Goal: Task Accomplishment & Management: Complete application form

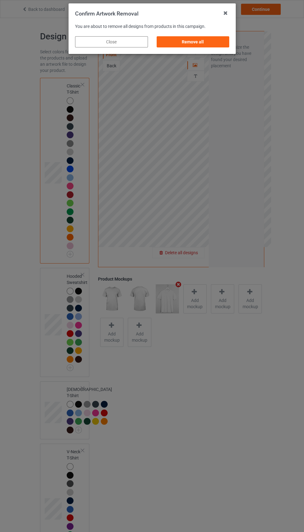
click at [193, 42] on div "Remove all" at bounding box center [192, 41] width 73 height 11
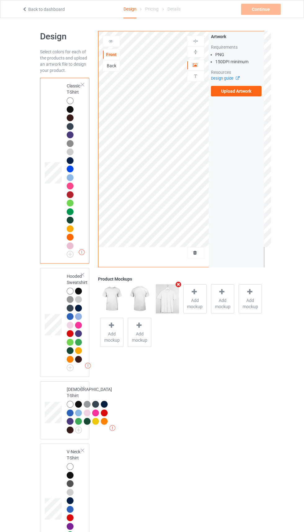
click at [244, 91] on label "Upload Artwork" at bounding box center [236, 91] width 51 height 11
click at [0, 0] on input "Upload Artwork" at bounding box center [0, 0] width 0 height 0
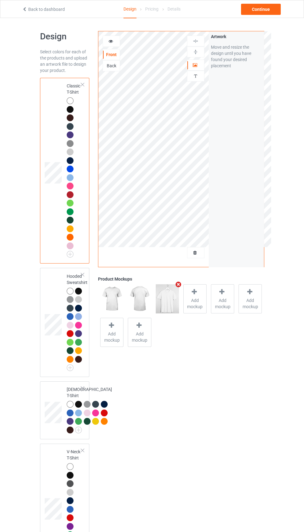
click at [195, 253] on icon at bounding box center [195, 252] width 5 height 4
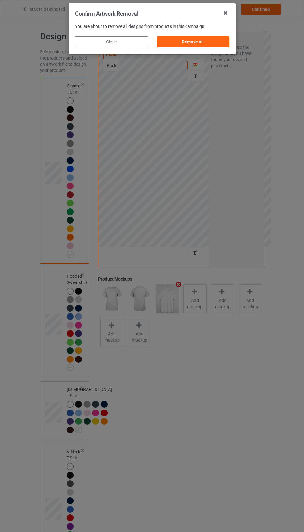
click at [198, 40] on div "Remove all" at bounding box center [192, 41] width 73 height 11
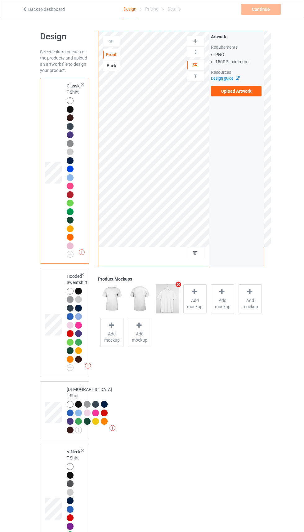
click at [239, 91] on label "Upload Artwork" at bounding box center [236, 91] width 51 height 11
click at [0, 0] on input "Upload Artwork" at bounding box center [0, 0] width 0 height 0
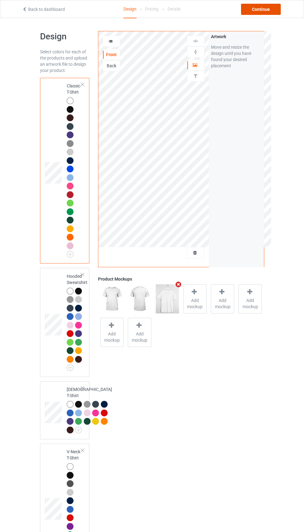
click at [259, 12] on div "Continue" at bounding box center [261, 9] width 40 height 11
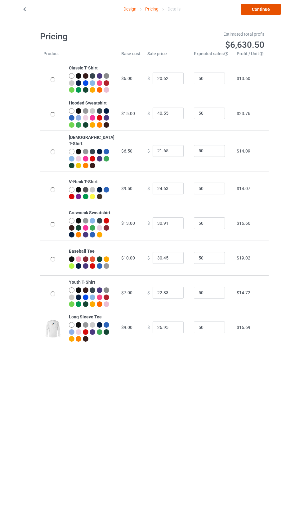
click at [256, 7] on link "Continue" at bounding box center [261, 9] width 40 height 11
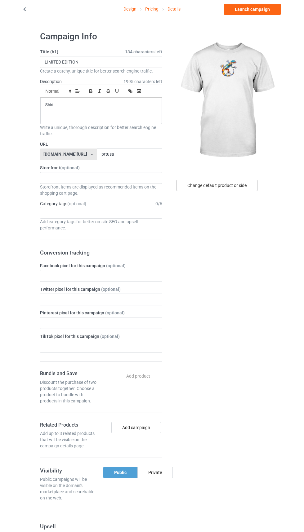
click at [246, 185] on div "Change default product or side" at bounding box center [216, 185] width 81 height 11
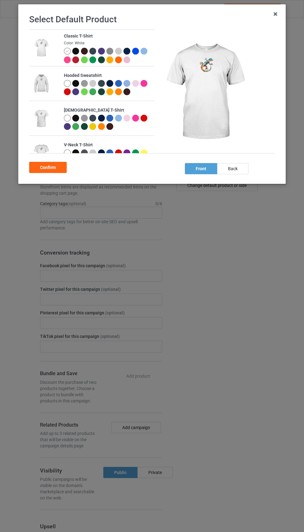
click at [79, 58] on div at bounding box center [76, 60] width 9 height 9
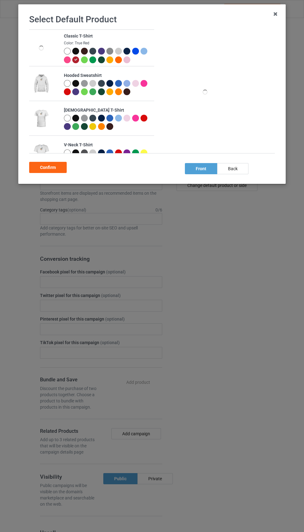
click at [79, 56] on div at bounding box center [76, 52] width 9 height 9
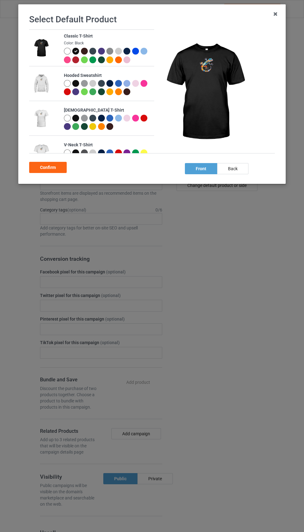
click at [51, 173] on div "Confirm" at bounding box center [48, 167] width 38 height 11
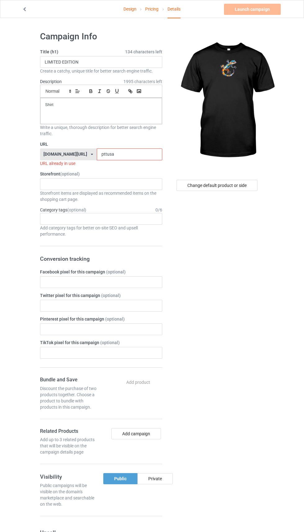
click at [119, 154] on input "pttusa" at bounding box center [129, 155] width 65 height 12
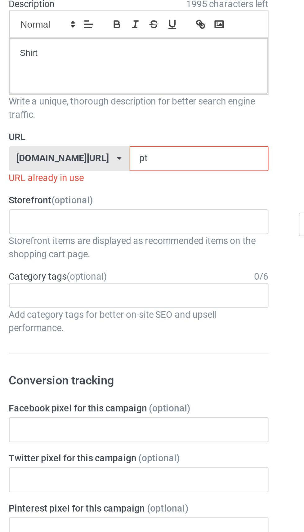
type input "p"
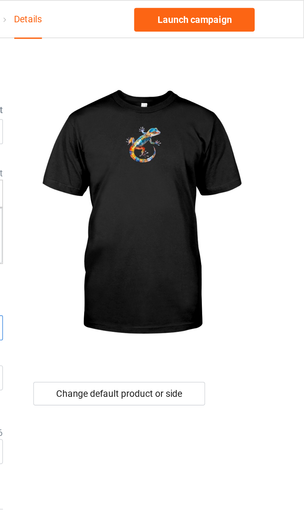
type input "Ppp6"
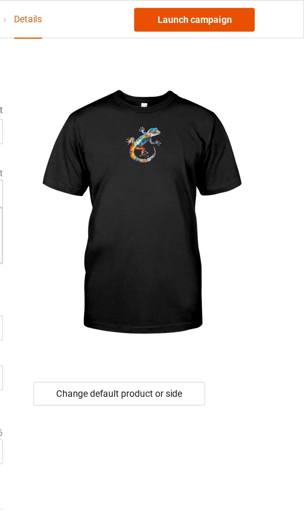
click at [272, 11] on link "Launch campaign" at bounding box center [252, 9] width 57 height 11
